Goal: Transaction & Acquisition: Subscribe to service/newsletter

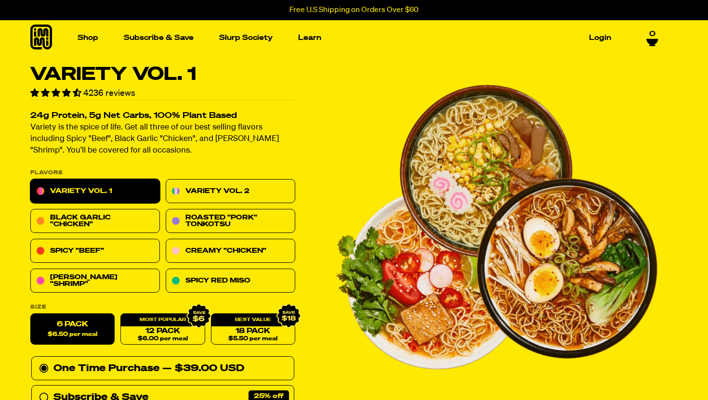
scroll to position [15, 0]
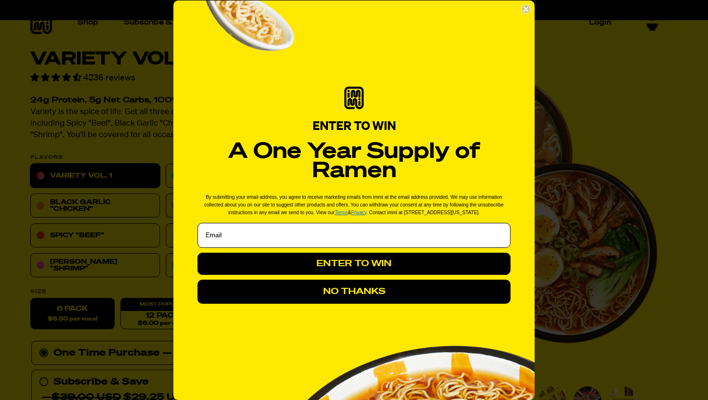
click at [527, 6] on circle "Close dialog" at bounding box center [526, 8] width 9 height 9
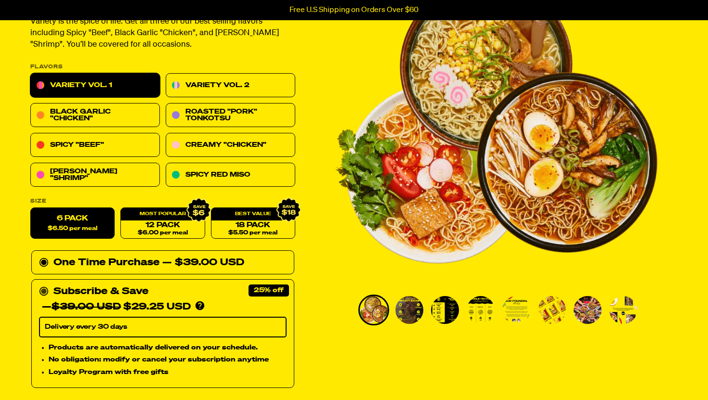
scroll to position [138, 0]
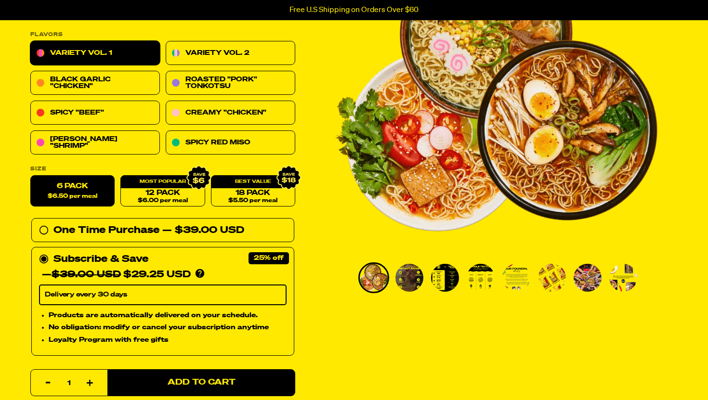
click at [102, 295] on select "Delivery every 30 days" at bounding box center [163, 295] width 248 height 20
click at [270, 296] on select "Delivery every 30 days" at bounding box center [163, 295] width 248 height 20
click at [117, 302] on select "Delivery every 30 days" at bounding box center [163, 295] width 248 height 20
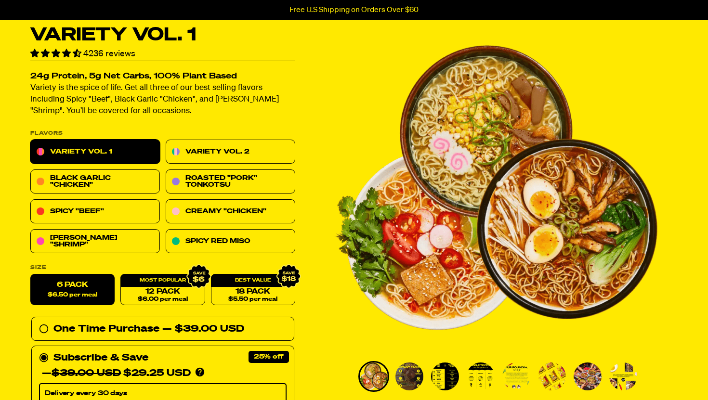
scroll to position [143, 0]
